Goal: Use online tool/utility: Utilize a website feature to perform a specific function

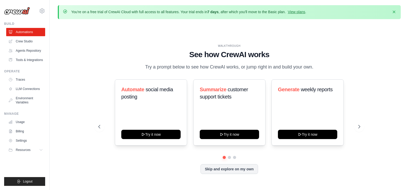
drag, startPoint x: 0, startPoint y: 0, endPoint x: 234, endPoint y: 65, distance: 243.2
click at [224, 65] on p "Try a prompt below to see how CrewAI works, or jump right in and build your own." at bounding box center [229, 66] width 173 height 7
click at [234, 65] on p "Try a prompt below to see how CrewAI works, or jump right in and build your own." at bounding box center [229, 66] width 173 height 7
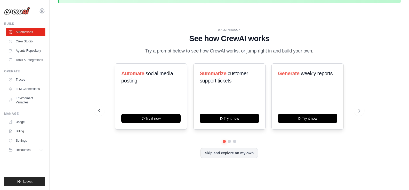
scroll to position [18, 0]
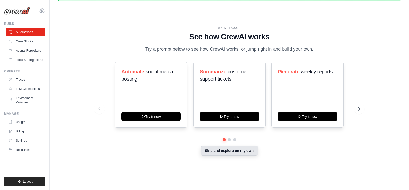
click at [223, 151] on button "Skip and explore on my own" at bounding box center [229, 150] width 58 height 10
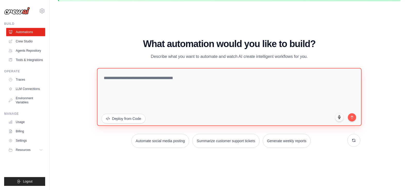
click at [141, 82] on textarea at bounding box center [229, 97] width 264 height 58
paste textarea "**********"
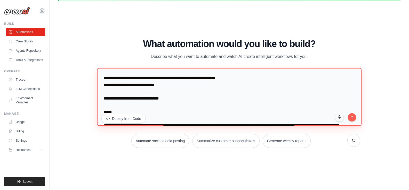
scroll to position [794, 0]
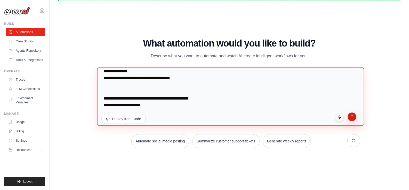
type textarea "**********"
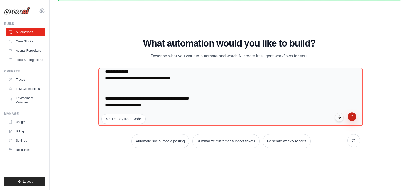
click at [351, 119] on button "submit" at bounding box center [351, 116] width 9 height 9
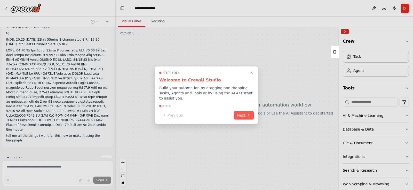
scroll to position [99, 0]
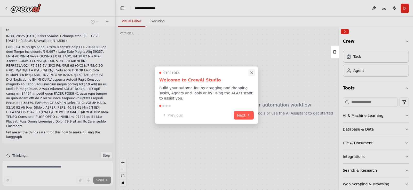
click at [251, 72] on icon "Close walkthrough" at bounding box center [251, 72] width 5 height 5
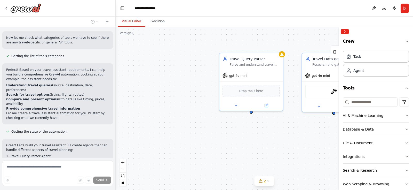
scroll to position [331, 0]
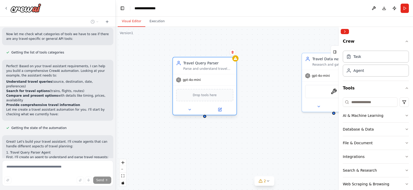
drag, startPoint x: 256, startPoint y: 83, endPoint x: 207, endPoint y: 89, distance: 49.6
click at [207, 89] on div "Drop tools here" at bounding box center [204, 95] width 57 height 12
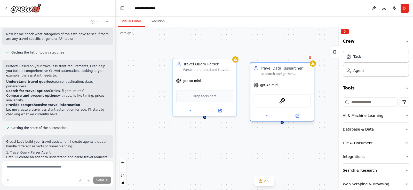
drag, startPoint x: 320, startPoint y: 75, endPoint x: 268, endPoint y: 86, distance: 53.2
click at [268, 86] on span "gpt-4o-mini" at bounding box center [269, 85] width 18 height 4
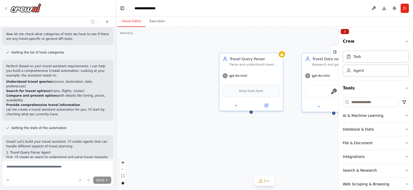
click at [346, 31] on button "Collapse right sidebar" at bounding box center [344, 31] width 8 height 5
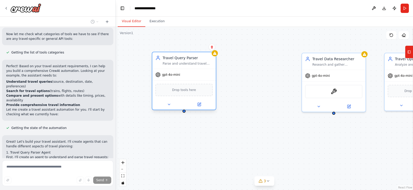
drag, startPoint x: 275, startPoint y: 91, endPoint x: 207, endPoint y: 92, distance: 67.8
click at [206, 92] on div "Drop tools here" at bounding box center [183, 90] width 57 height 12
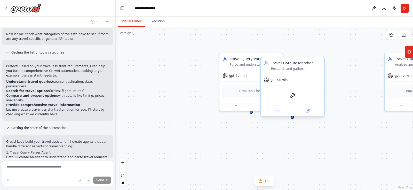
drag, startPoint x: 344, startPoint y: 89, endPoint x: 299, endPoint y: 94, distance: 45.2
click at [299, 94] on div "SerperScrapeWebsiteTool" at bounding box center [292, 95] width 57 height 13
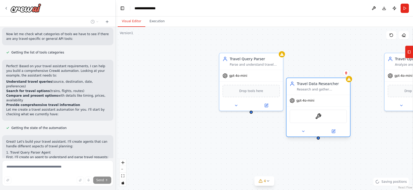
drag, startPoint x: 299, startPoint y: 94, endPoint x: 330, endPoint y: 115, distance: 36.8
click at [330, 115] on div "SerperScrapeWebsiteTool" at bounding box center [317, 115] width 57 height 13
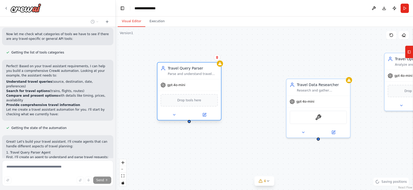
drag, startPoint x: 261, startPoint y: 80, endPoint x: 198, endPoint y: 89, distance: 63.8
click at [198, 89] on div "gpt-4o-mini Drop tools here" at bounding box center [188, 99] width 63 height 41
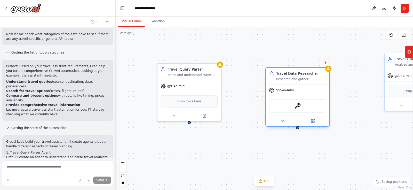
drag, startPoint x: 318, startPoint y: 106, endPoint x: 297, endPoint y: 94, distance: 24.6
click at [297, 94] on div "gpt-4o-mini SerperScrapeWebsiteTool" at bounding box center [297, 105] width 63 height 42
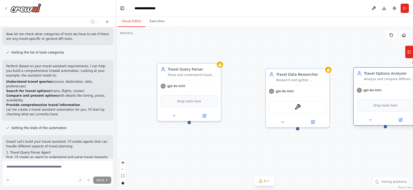
drag, startPoint x: 400, startPoint y: 94, endPoint x: 368, endPoint y: 111, distance: 37.3
click at [368, 111] on div "Drop tools here" at bounding box center [384, 105] width 63 height 19
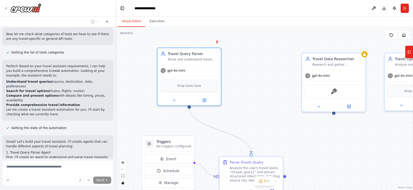
drag, startPoint x: 203, startPoint y: 74, endPoint x: 237, endPoint y: 73, distance: 34.1
click at [194, 73] on div "gpt-4o-mini" at bounding box center [188, 70] width 63 height 11
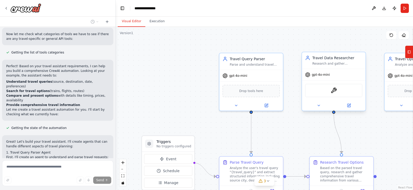
drag, startPoint x: 338, startPoint y: 80, endPoint x: 297, endPoint y: 79, distance: 41.0
click at [297, 79] on div ".deletable-edge-delete-btn { width: 20px; height: 20px; border: 0px solid #ffff…" at bounding box center [264, 108] width 297 height 163
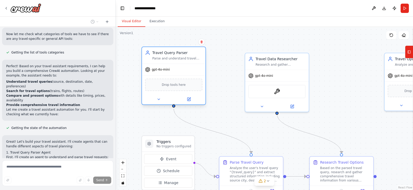
drag, startPoint x: 228, startPoint y: 80, endPoint x: 152, endPoint y: 73, distance: 77.1
click at [152, 73] on div "gpt-4o-mini" at bounding box center [173, 69] width 63 height 11
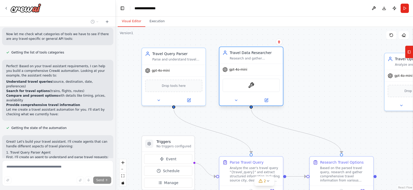
drag, startPoint x: 279, startPoint y: 79, endPoint x: 253, endPoint y: 74, distance: 27.0
click at [253, 74] on div "gpt-4o-mini" at bounding box center [250, 69] width 63 height 11
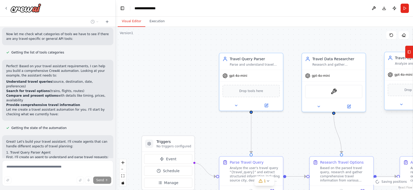
drag, startPoint x: 396, startPoint y: 83, endPoint x: 329, endPoint y: 81, distance: 66.5
click at [329, 81] on div "Triggers No triggers configured Event Schedule Manage Travel Query Parser Parse…" at bounding box center [264, 108] width 297 height 163
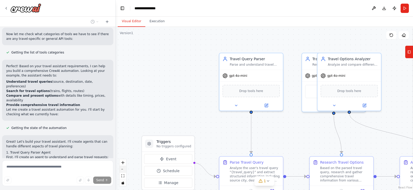
click at [123, 168] on button "zoom out" at bounding box center [122, 169] width 7 height 7
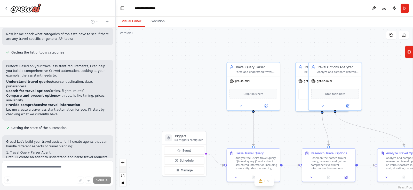
click at [123, 168] on button "zoom out" at bounding box center [122, 169] width 7 height 7
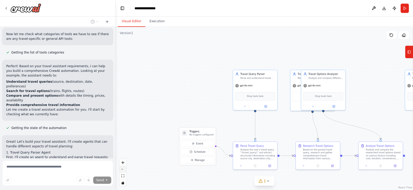
click at [123, 168] on button "zoom out" at bounding box center [122, 169] width 7 height 7
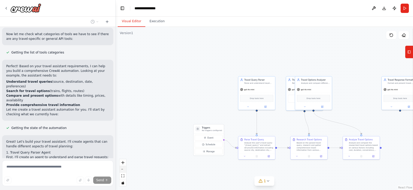
click at [123, 168] on button "zoom out" at bounding box center [122, 169] width 7 height 7
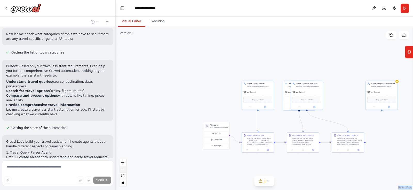
click at [123, 168] on div "React Flow controls" at bounding box center [122, 172] width 7 height 27
drag, startPoint x: 258, startPoint y: 101, endPoint x: 182, endPoint y: 87, distance: 77.5
click at [182, 87] on div "Drop tools here" at bounding box center [182, 86] width 29 height 6
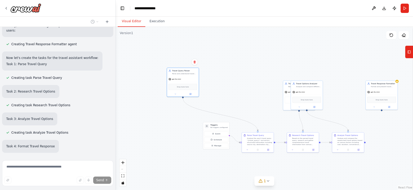
scroll to position [577, 0]
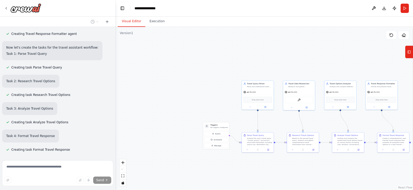
click at [178, 83] on div ".deletable-edge-delete-btn { width: 20px; height: 20px; border: 0px solid #ffff…" at bounding box center [264, 108] width 297 height 163
click at [124, 169] on div "React Flow controls" at bounding box center [122, 172] width 7 height 27
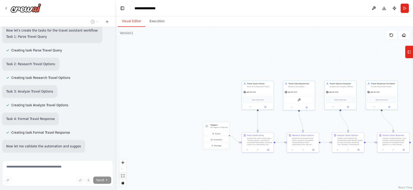
scroll to position [604, 0]
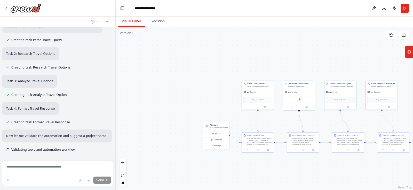
click at [123, 168] on div "React Flow controls" at bounding box center [122, 172] width 7 height 27
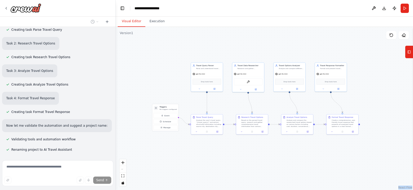
drag, startPoint x: 182, startPoint y: 175, endPoint x: 131, endPoint y: 157, distance: 53.9
click at [131, 157] on div ".deletable-edge-delete-btn { width: 20px; height: 20px; border: 0px solid #ffff…" at bounding box center [264, 108] width 297 height 163
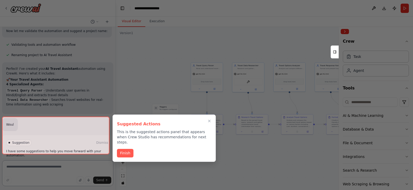
scroll to position [713, 0]
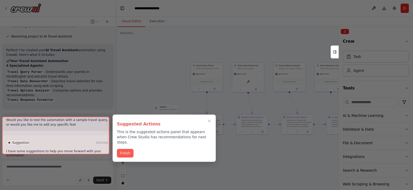
click at [61, 147] on div at bounding box center [55, 135] width 107 height 38
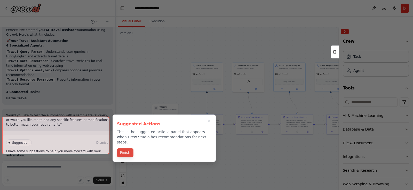
click at [125, 149] on button "Finish" at bounding box center [125, 152] width 17 height 9
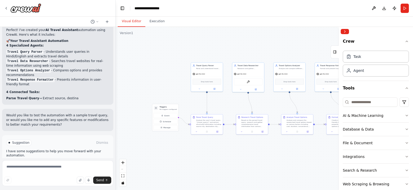
click at [70, 142] on div "Suggestion Dismiss I have some suggestions to help you move forward with your a…" at bounding box center [57, 153] width 103 height 29
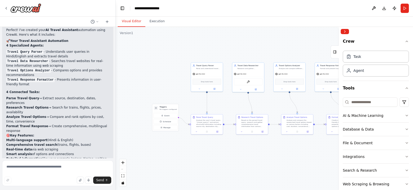
scroll to position [766, 0]
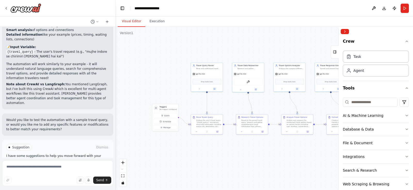
click at [48, 167] on span "Run Automation" at bounding box center [59, 169] width 25 height 4
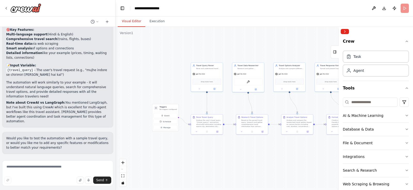
scroll to position [829, 0]
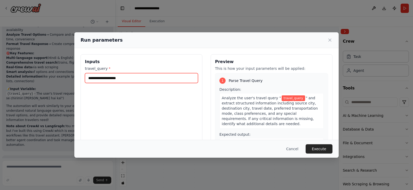
click at [114, 77] on input "travel_query *" at bounding box center [141, 78] width 113 height 10
click at [136, 79] on input "**********" at bounding box center [141, 78] width 113 height 10
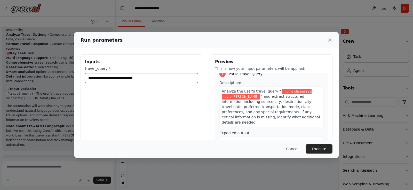
scroll to position [5, 0]
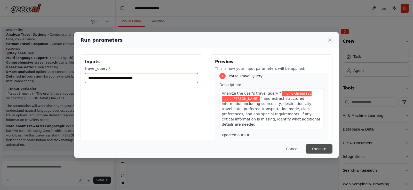
type input "**********"
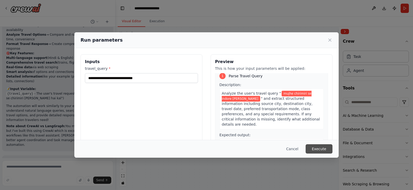
click at [311, 149] on button "Execute" at bounding box center [318, 148] width 27 height 9
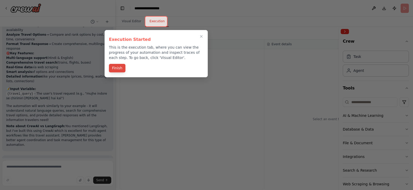
click at [114, 67] on button "Finish" at bounding box center [117, 68] width 17 height 9
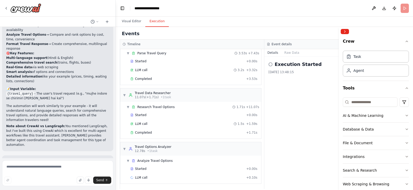
scroll to position [18, 0]
click at [128, 53] on span "▼" at bounding box center [127, 53] width 3 height 4
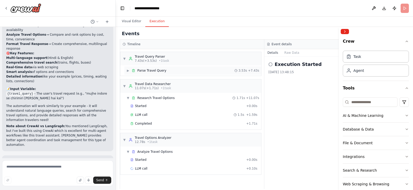
scroll to position [0, 0]
click at [125, 59] on span "▼" at bounding box center [124, 58] width 3 height 4
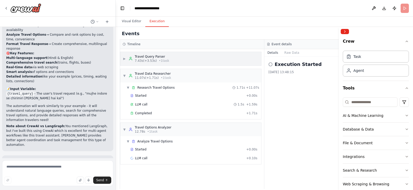
click at [125, 59] on span "▶" at bounding box center [124, 58] width 3 height 4
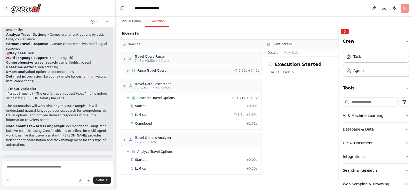
click at [128, 71] on span "▶" at bounding box center [127, 70] width 3 height 4
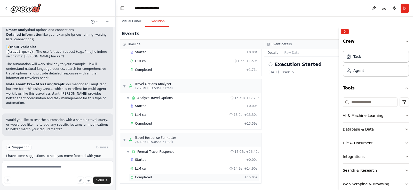
scroll to position [80, 0]
click at [151, 176] on div "Completed" at bounding box center [186, 177] width 112 height 4
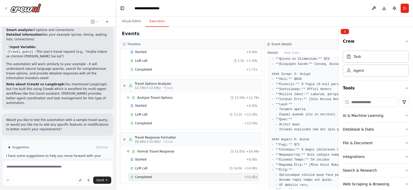
scroll to position [108, 0]
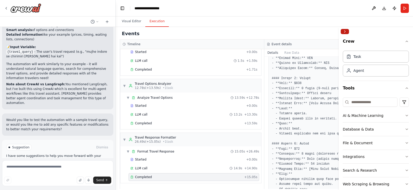
click at [344, 29] on button "Collapse right sidebar" at bounding box center [344, 31] width 8 height 5
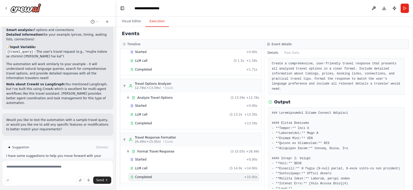
scroll to position [0, 0]
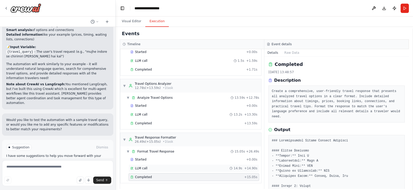
click at [161, 165] on div "LLM call 14.9s + 14.90s" at bounding box center [193, 168] width 130 height 8
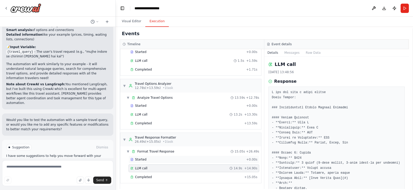
click at [162, 159] on div "Started" at bounding box center [187, 159] width 114 height 4
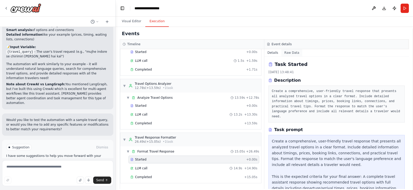
click at [293, 51] on button "Raw Data" at bounding box center [291, 52] width 21 height 7
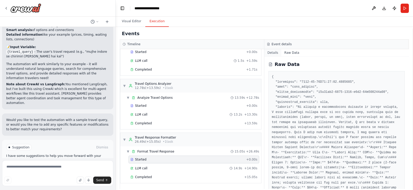
click at [275, 52] on button "Details" at bounding box center [272, 52] width 17 height 7
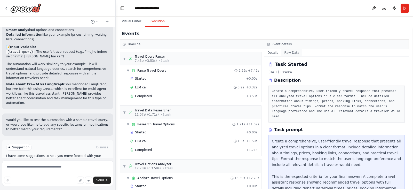
click at [289, 51] on button "Raw Data" at bounding box center [291, 52] width 21 height 7
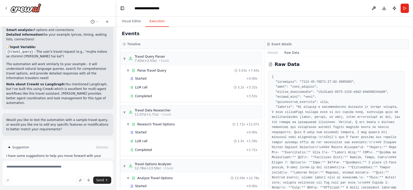
click at [73, 165] on button "Improve automation" at bounding box center [57, 169] width 103 height 8
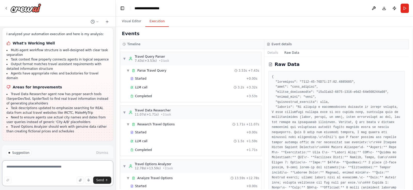
scroll to position [1122, 0]
click at [59, 171] on span "Run Automation" at bounding box center [59, 173] width 25 height 4
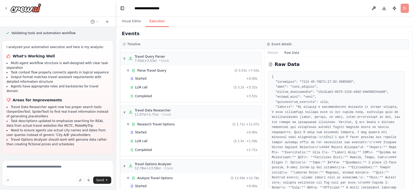
scroll to position [1081, 0]
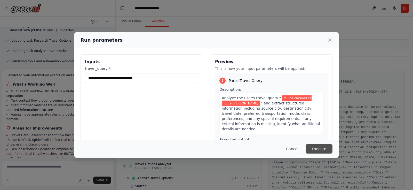
click at [322, 151] on button "Execute" at bounding box center [318, 148] width 27 height 9
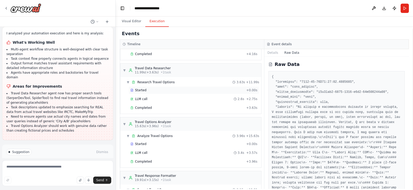
scroll to position [0, 0]
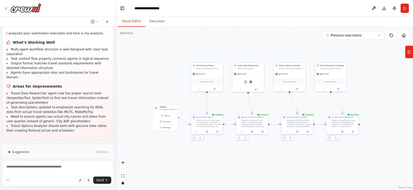
click at [130, 24] on button "Visual Editor" at bounding box center [132, 21] width 28 height 11
click at [124, 164] on button "zoom in" at bounding box center [122, 162] width 7 height 7
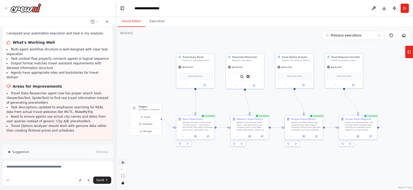
click at [124, 164] on button "zoom in" at bounding box center [122, 162] width 7 height 7
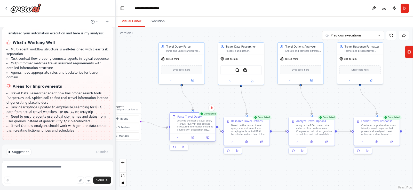
drag, startPoint x: 164, startPoint y: 137, endPoint x: 176, endPoint y: 133, distance: 13.2
click at [176, 133] on div "Parse Travel Query Analyze the user's travel query "{travel_query}" and extract…" at bounding box center [192, 126] width 46 height 29
drag, startPoint x: 128, startPoint y: 112, endPoint x: 142, endPoint y: 104, distance: 16.2
click at [142, 104] on div "Triggers No triggers configured" at bounding box center [137, 100] width 38 height 11
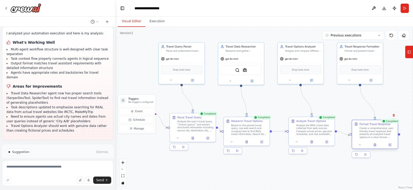
drag, startPoint x: 370, startPoint y: 131, endPoint x: 366, endPoint y: 134, distance: 4.8
click at [366, 134] on div "Create a comprehensive, user-friendly travel response that presents all analyze…" at bounding box center [377, 132] width 36 height 12
click at [77, 169] on button "Improve automation" at bounding box center [57, 173] width 103 height 8
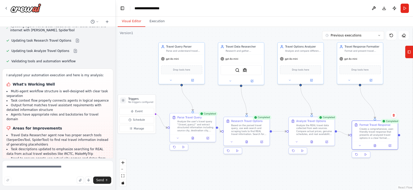
scroll to position [1101, 0]
